Goal: Task Accomplishment & Management: Use online tool/utility

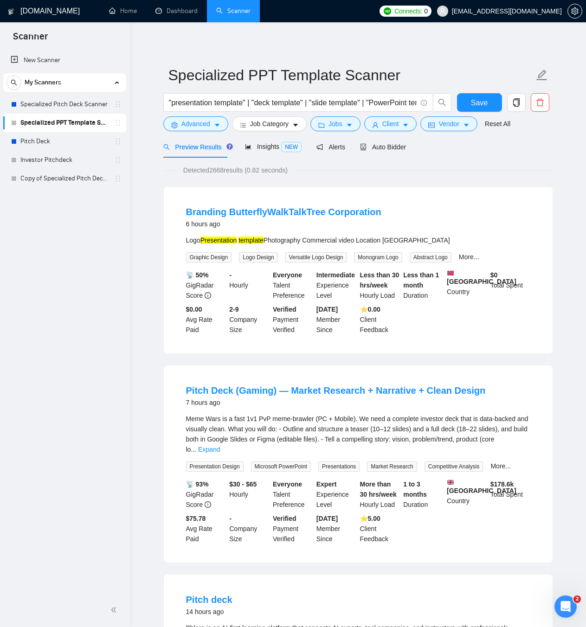
click at [46, 64] on link "New Scanner" at bounding box center [65, 60] width 108 height 19
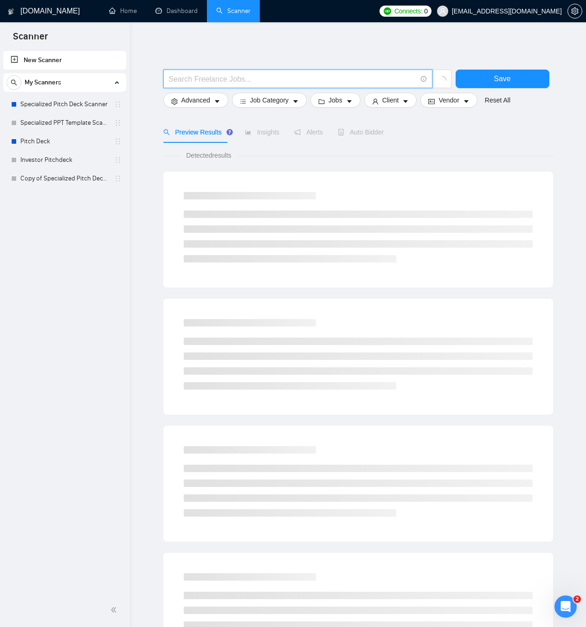
click at [234, 82] on input "text" at bounding box center [293, 79] width 248 height 12
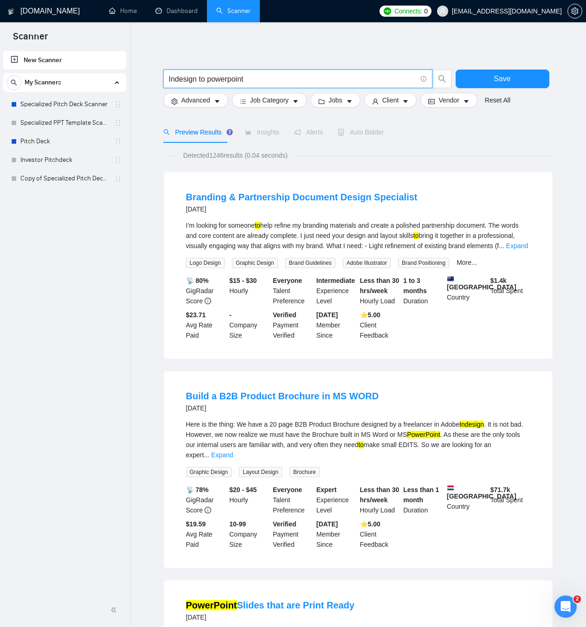
click at [169, 77] on input "Indesign to powerpoint" at bounding box center [293, 79] width 248 height 12
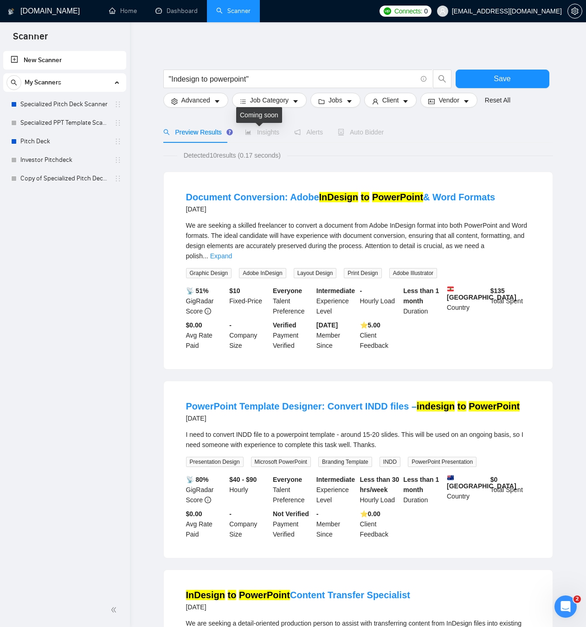
click at [251, 135] on span "Insights" at bounding box center [262, 132] width 34 height 7
click at [257, 79] on input ""Indesign to powerpoint"" at bounding box center [293, 79] width 248 height 12
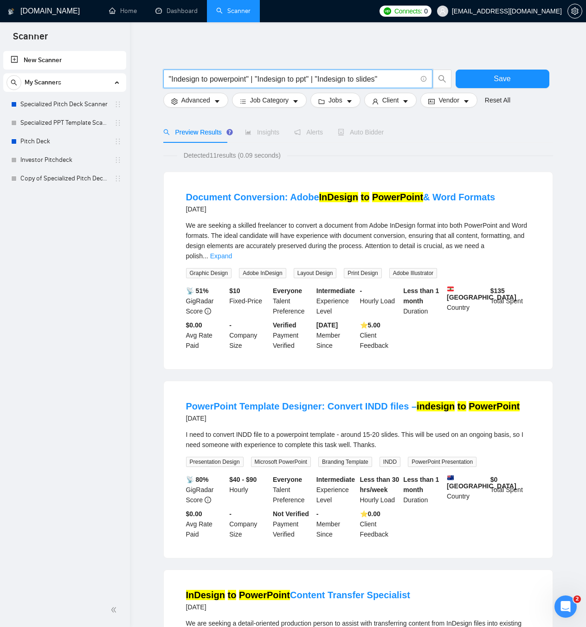
type input ""Indesign to powerpoint" | "Indesign to ppt" | "Indesign to slides""
